Goal: Check status: Check status

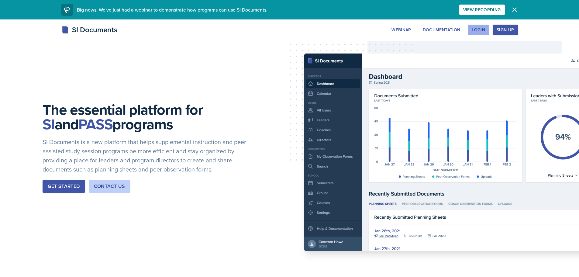
click at [477, 28] on div "Login" at bounding box center [478, 29] width 13 height 5
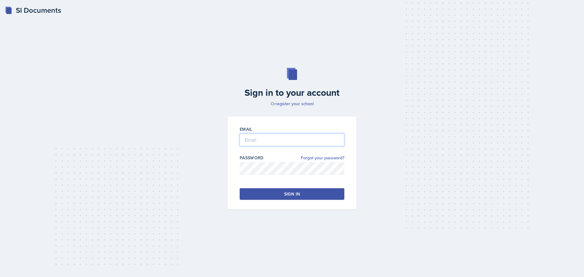
type input "[EMAIL_ADDRESS][DOMAIN_NAME]"
click at [276, 189] on button "Sign in" at bounding box center [291, 194] width 105 height 12
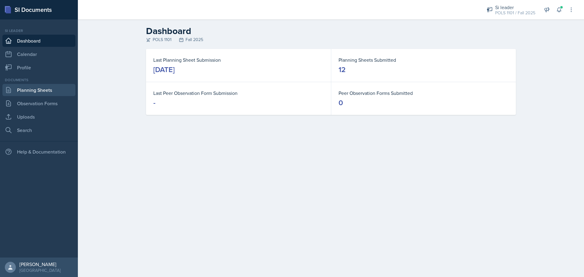
click at [37, 93] on link "Planning Sheets" at bounding box center [38, 90] width 73 height 12
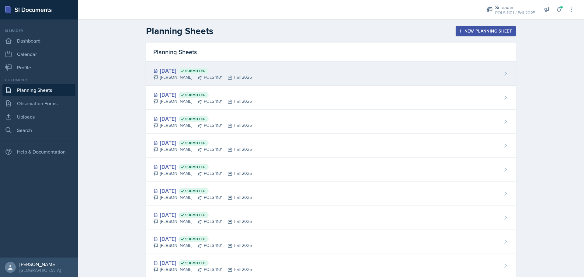
click at [250, 67] on div "[DATE] Submitted [PERSON_NAME] POLS 1101 Fall 2025" at bounding box center [331, 74] width 370 height 24
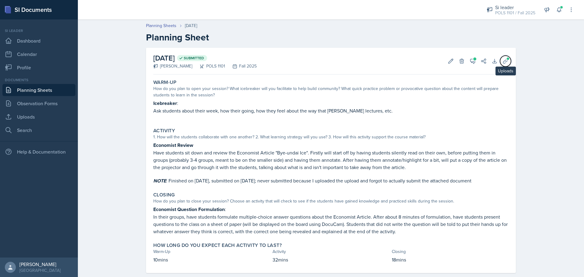
click at [502, 58] on icon at bounding box center [505, 61] width 6 height 6
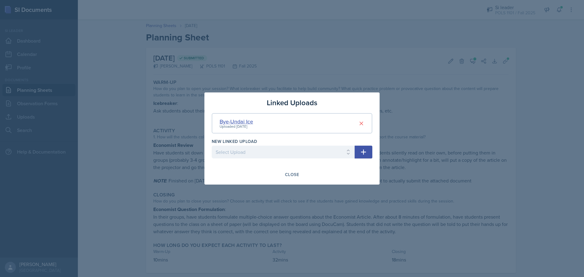
click at [243, 119] on div "Bye-Undai Ice" at bounding box center [235, 121] width 33 height 8
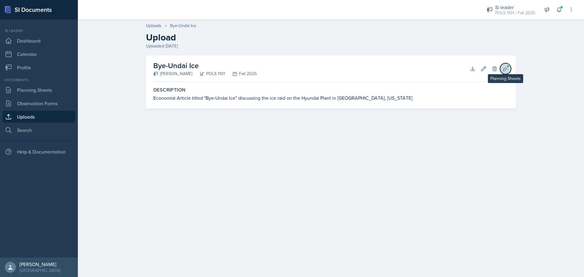
click at [508, 68] on span at bounding box center [508, 66] width 4 height 4
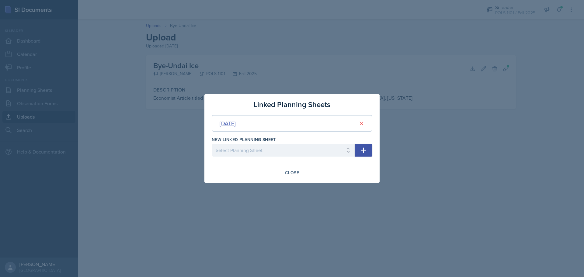
click at [236, 123] on div "[DATE]" at bounding box center [227, 123] width 16 height 8
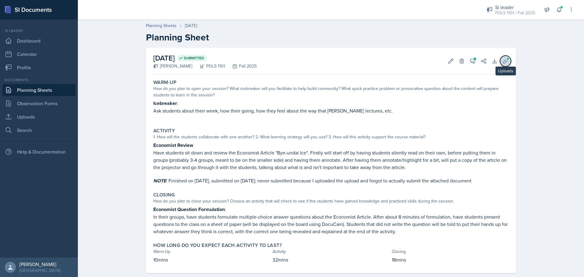
click at [505, 62] on icon at bounding box center [505, 61] width 6 height 6
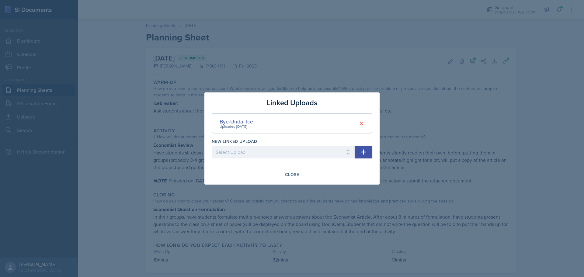
click at [244, 121] on div "Bye-Undai Ice" at bounding box center [235, 121] width 33 height 8
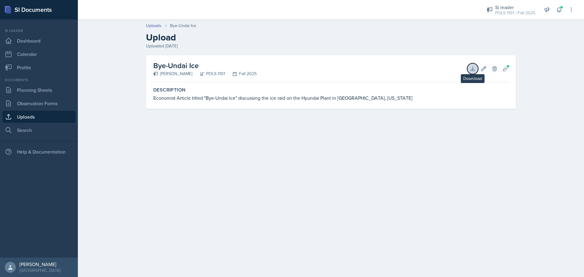
click at [475, 69] on icon at bounding box center [472, 69] width 6 height 6
